Goal: Task Accomplishment & Management: Complete application form

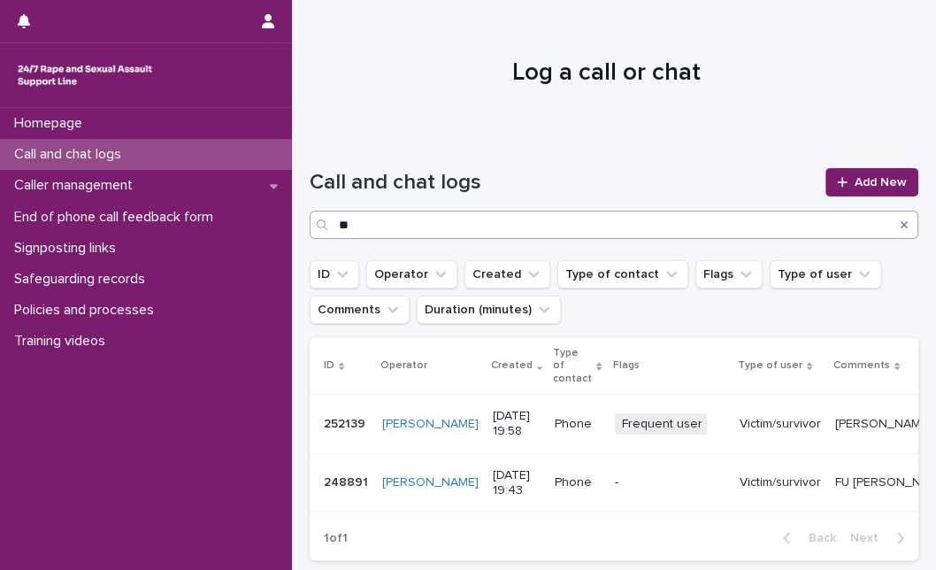
type input "*"
click at [837, 178] on icon at bounding box center [842, 182] width 11 height 12
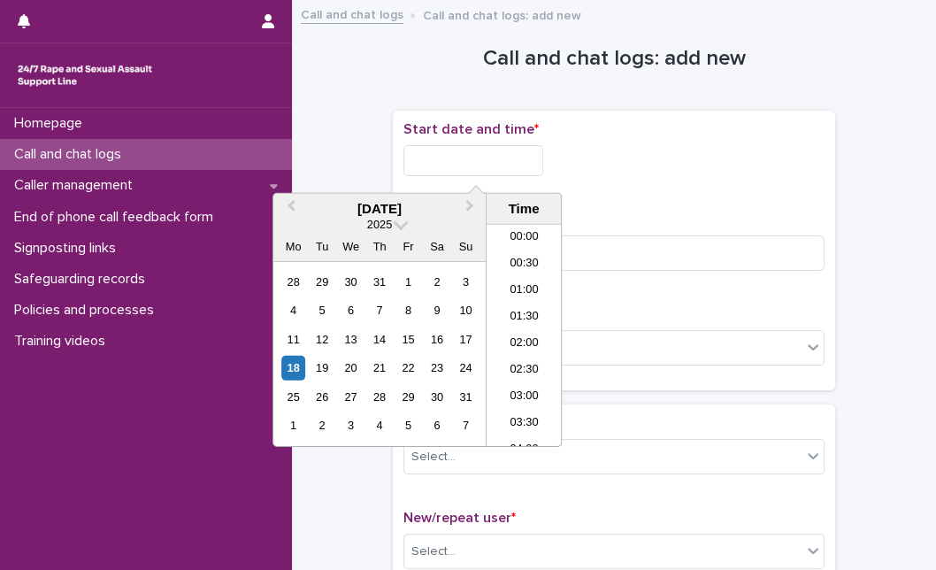
click at [514, 164] on input "text" at bounding box center [474, 160] width 140 height 31
click at [280, 372] on div "18 19 20 21 22 23 24" at bounding box center [379, 368] width 201 height 28
click at [288, 369] on div "18" at bounding box center [293, 368] width 24 height 24
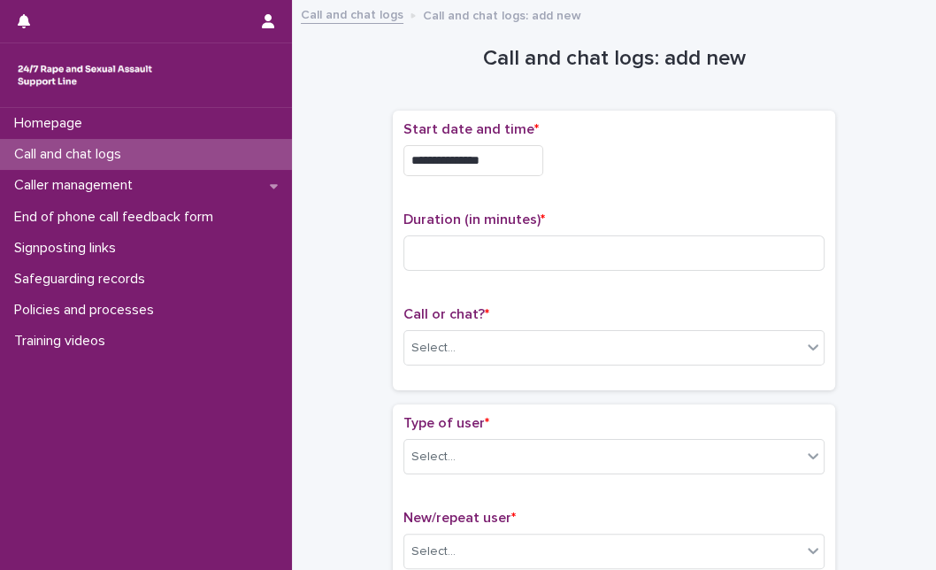
click at [511, 181] on div "**********" at bounding box center [614, 155] width 421 height 69
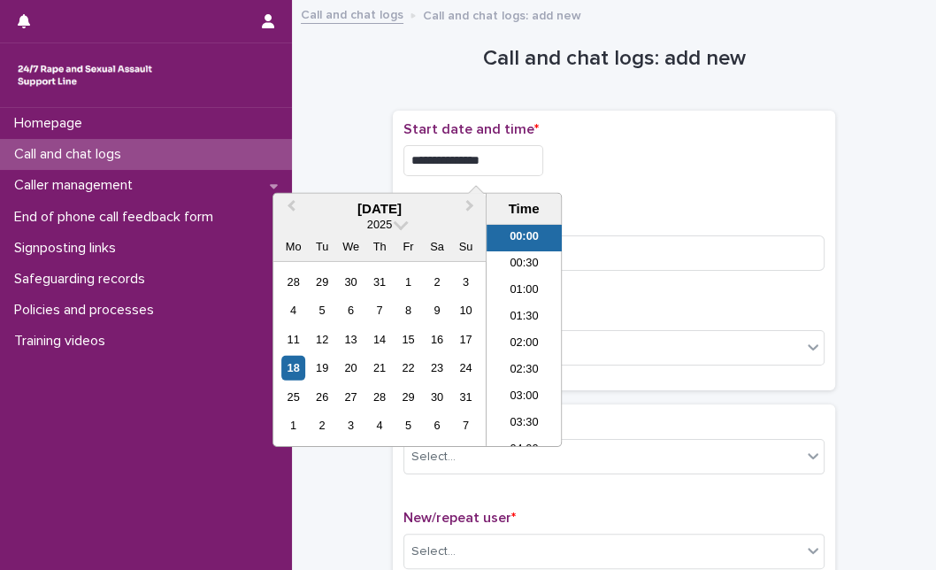
click at [513, 164] on input "**********" at bounding box center [474, 160] width 140 height 31
type input "**********"
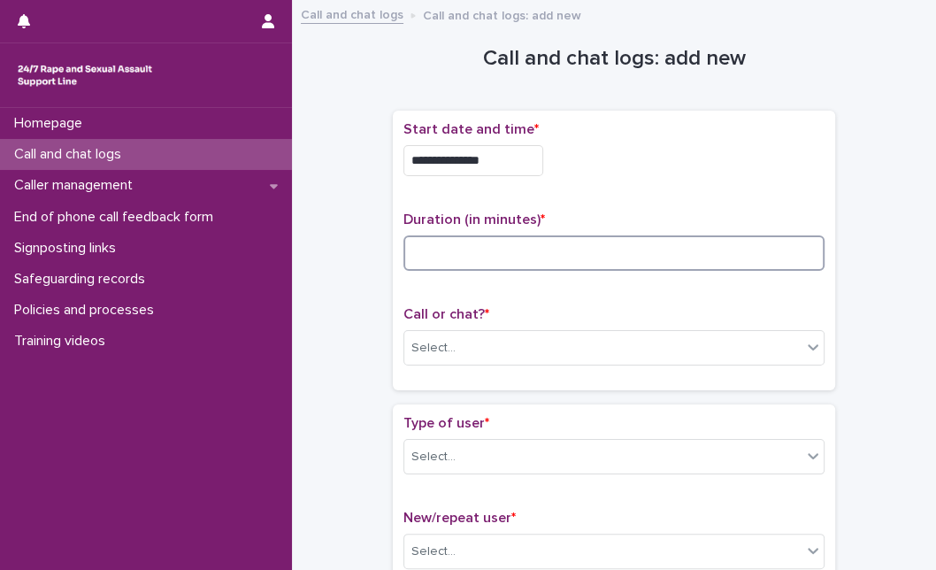
click at [611, 252] on input at bounding box center [614, 252] width 421 height 35
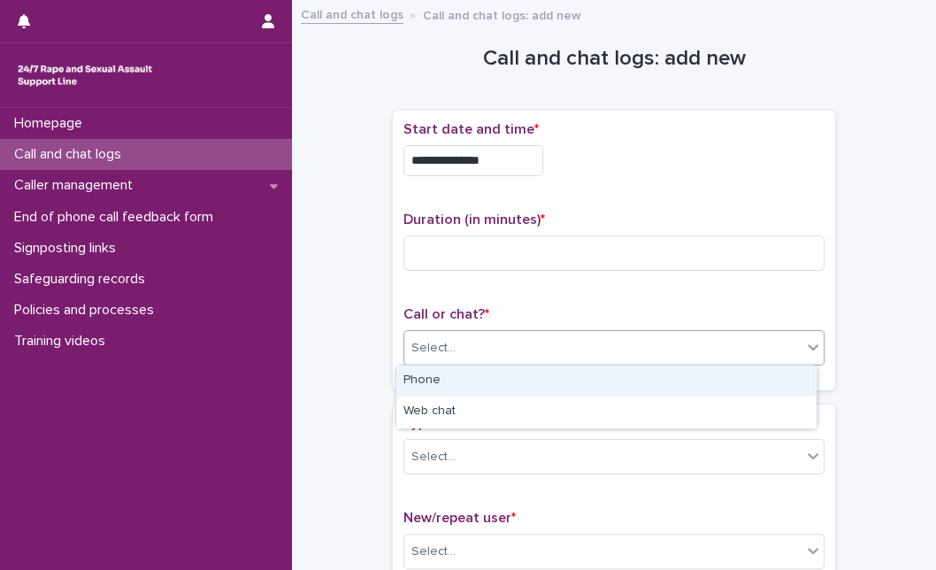
click at [533, 357] on div "Select..." at bounding box center [602, 348] width 397 height 29
click at [512, 385] on div "Phone" at bounding box center [605, 381] width 419 height 31
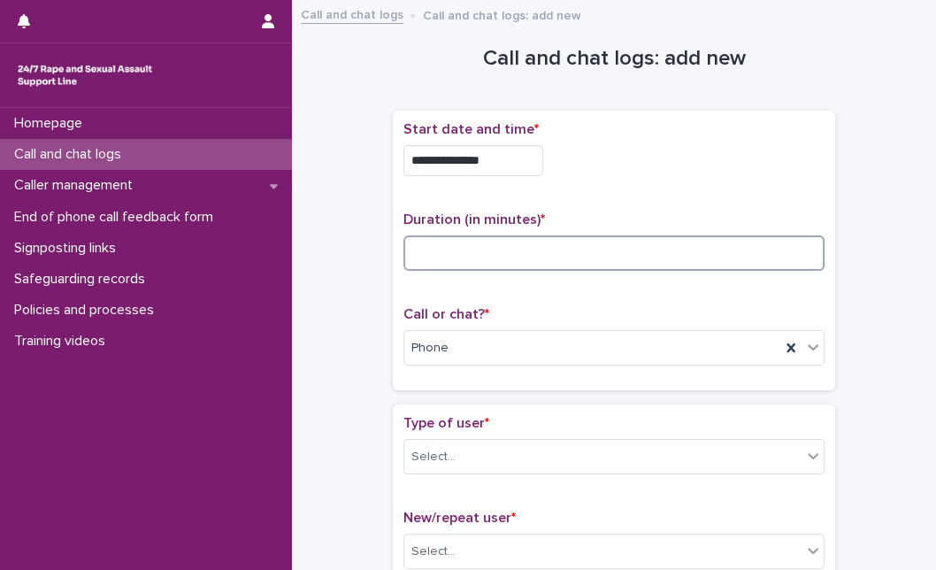
click at [493, 241] on input at bounding box center [614, 252] width 421 height 35
type input "*"
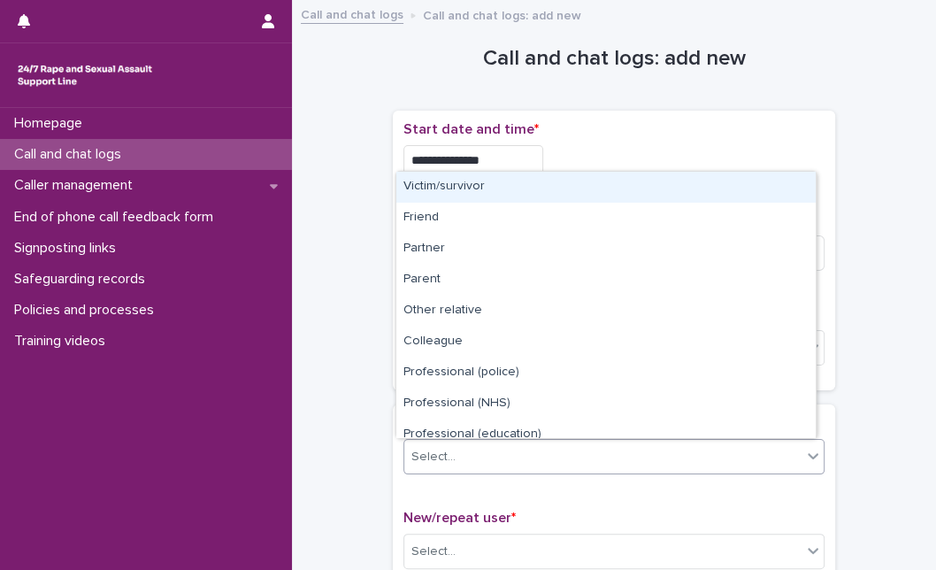
click at [416, 458] on div "Select..." at bounding box center [434, 457] width 44 height 19
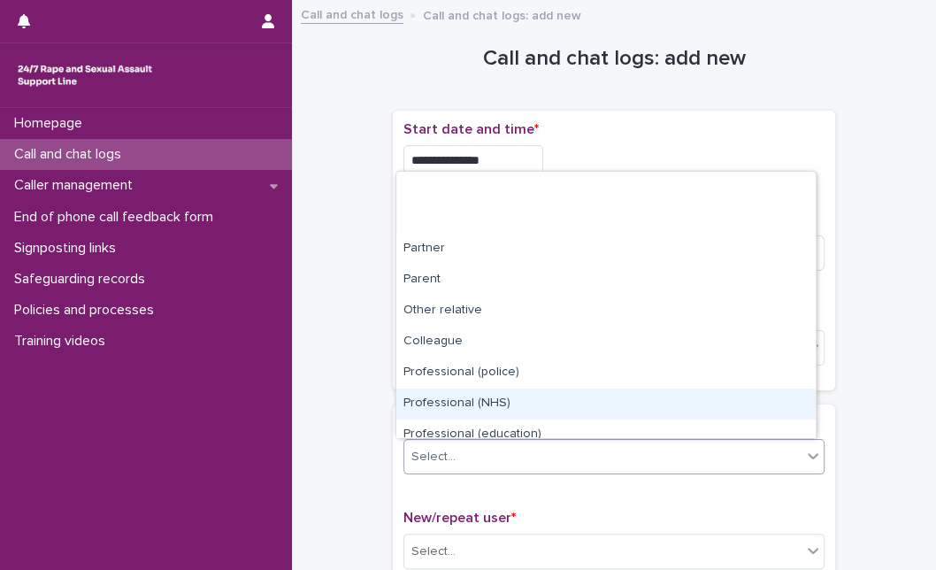
scroll to position [199, 0]
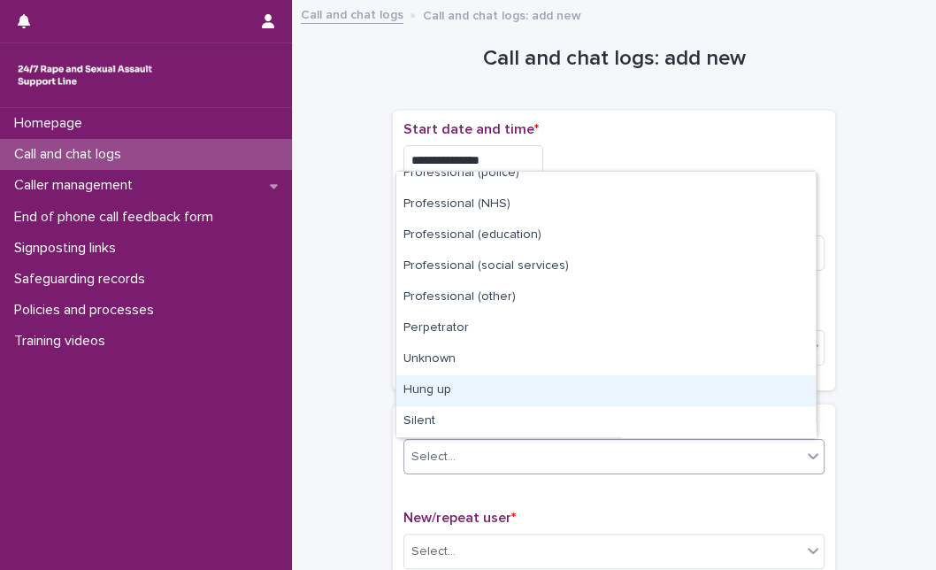
click at [765, 391] on div "Hung up" at bounding box center [605, 390] width 419 height 31
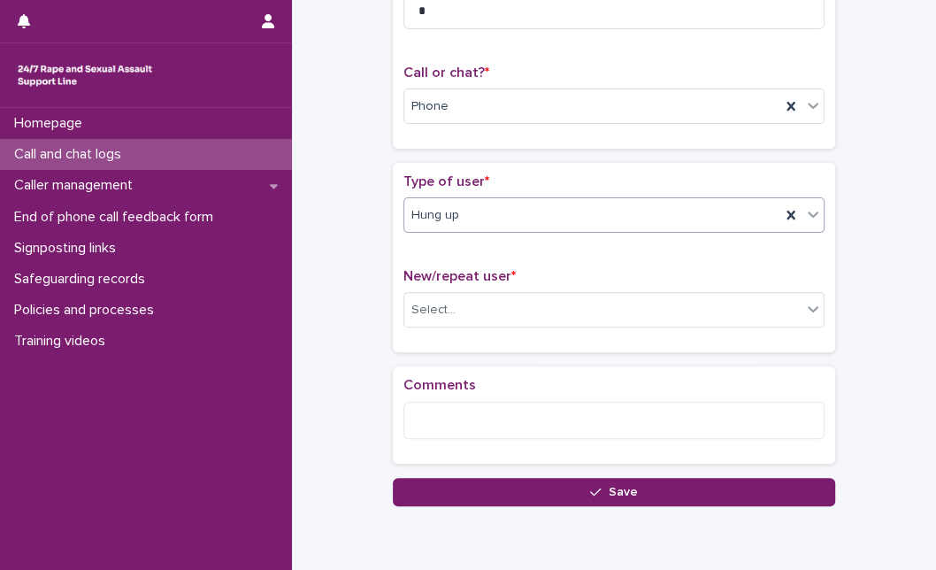
scroll to position [248, 0]
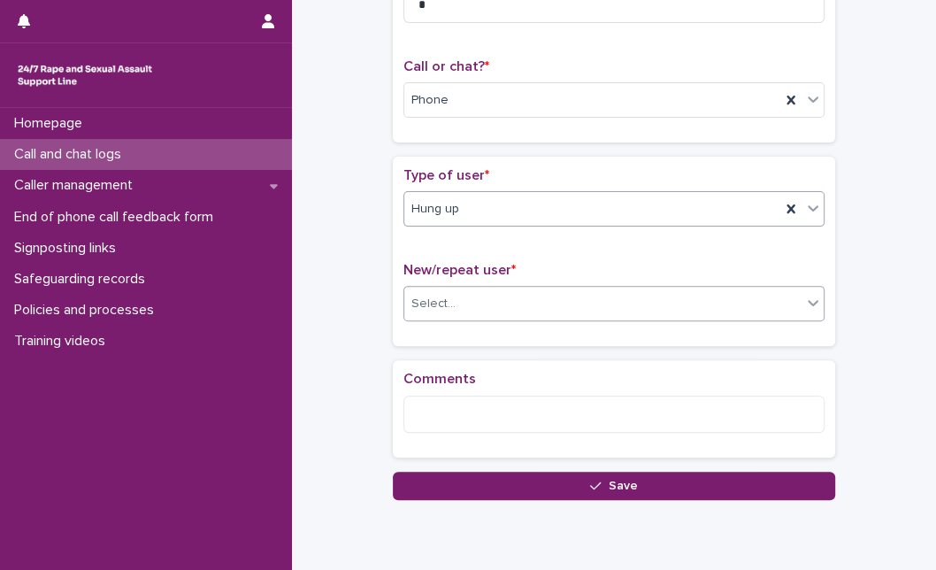
click at [623, 289] on div "Select..." at bounding box center [602, 303] width 397 height 29
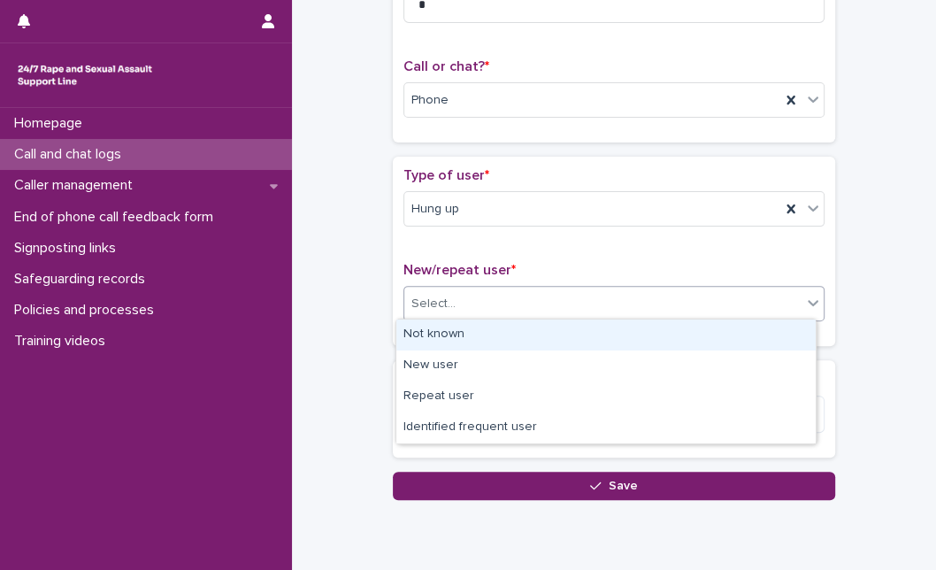
click at [571, 327] on div "Not known" at bounding box center [605, 334] width 419 height 31
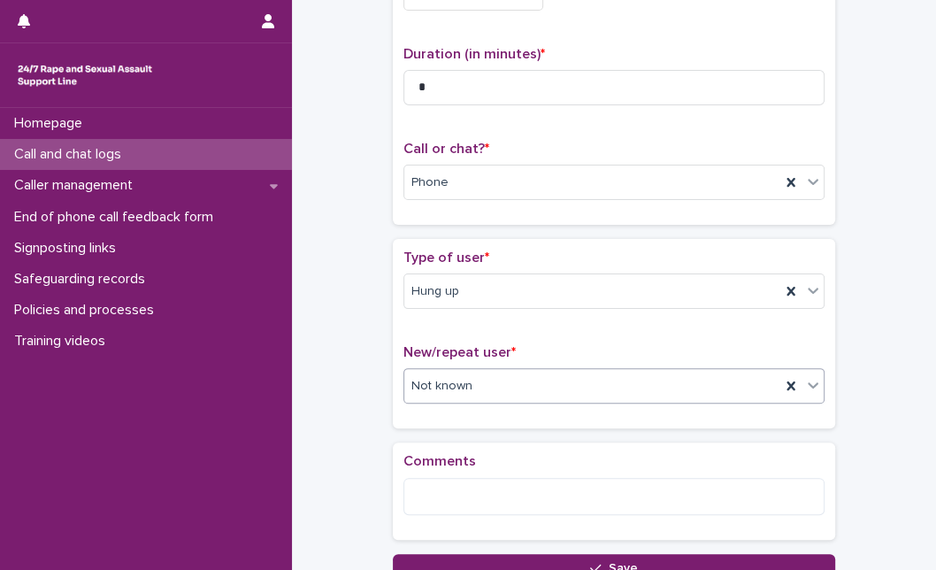
scroll to position [196, 0]
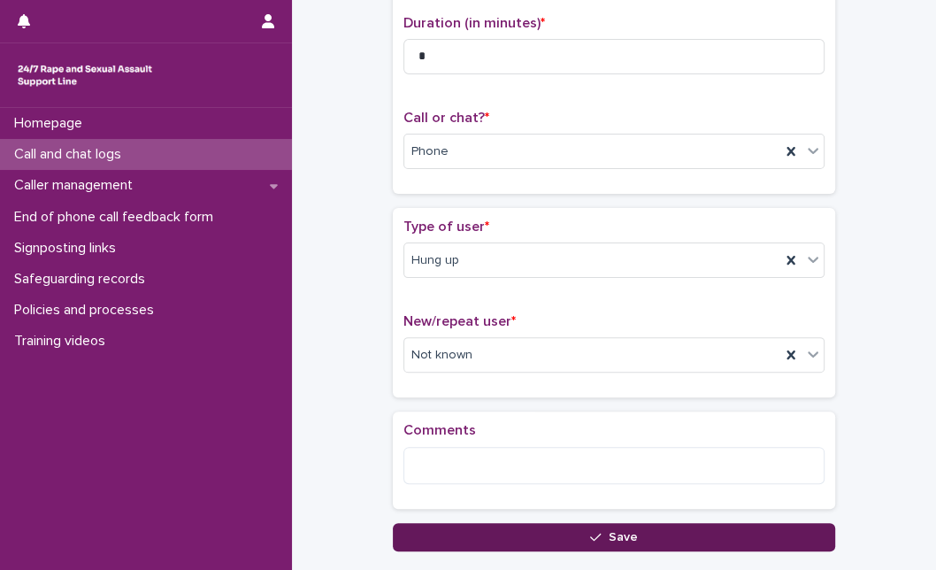
click at [539, 535] on button "Save" at bounding box center [614, 537] width 443 height 28
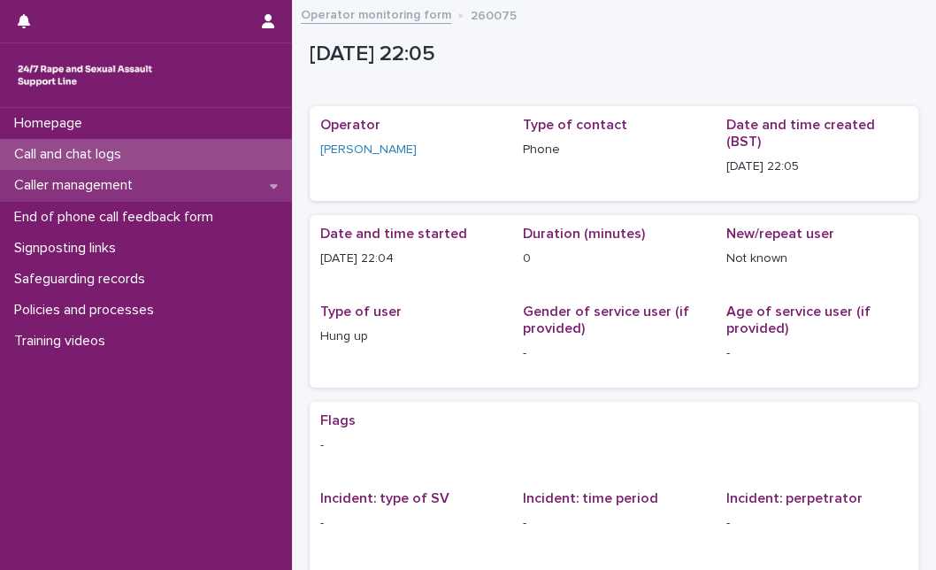
click at [86, 187] on p "Caller management" at bounding box center [77, 185] width 140 height 17
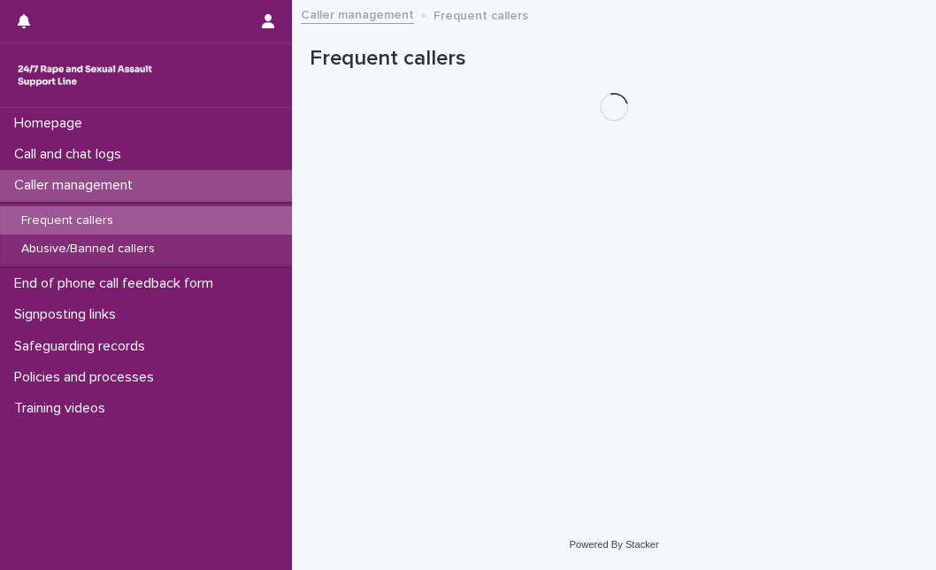
click at [90, 150] on p "Call and chat logs" at bounding box center [71, 154] width 128 height 17
